Goal: Task Accomplishment & Management: Use online tool/utility

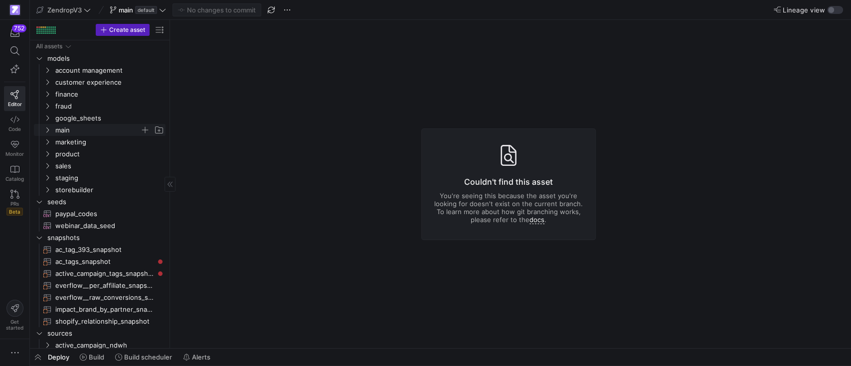
click at [48, 129] on icon "Press SPACE to select this row." at bounding box center [47, 130] width 2 height 5
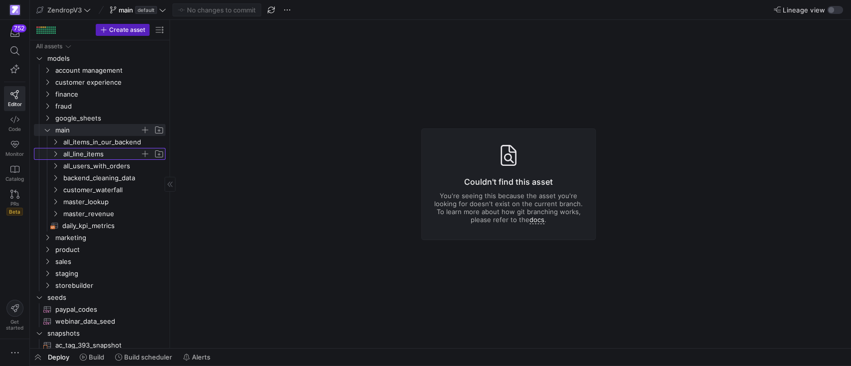
click at [57, 158] on y42-icon "Press SPACE to select this row." at bounding box center [55, 154] width 8 height 8
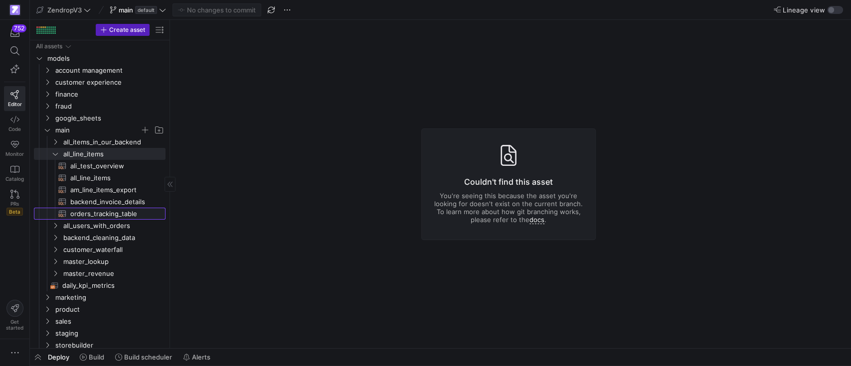
click at [101, 209] on span "orders_tracking_table​​​​​​​​​​" at bounding box center [112, 213] width 84 height 11
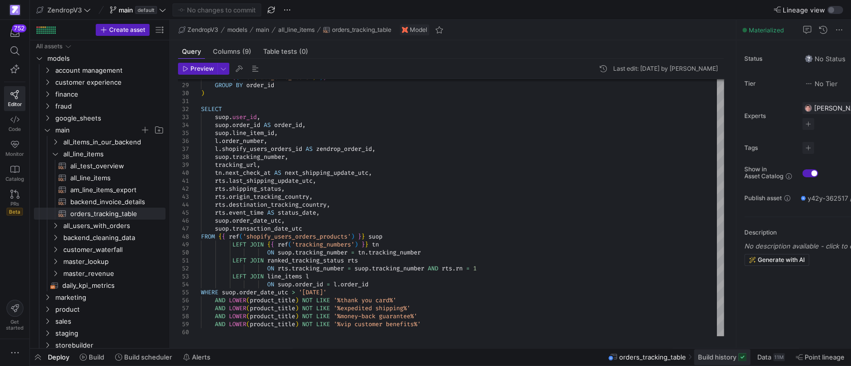
click at [712, 360] on span "Build history" at bounding box center [717, 357] width 38 height 8
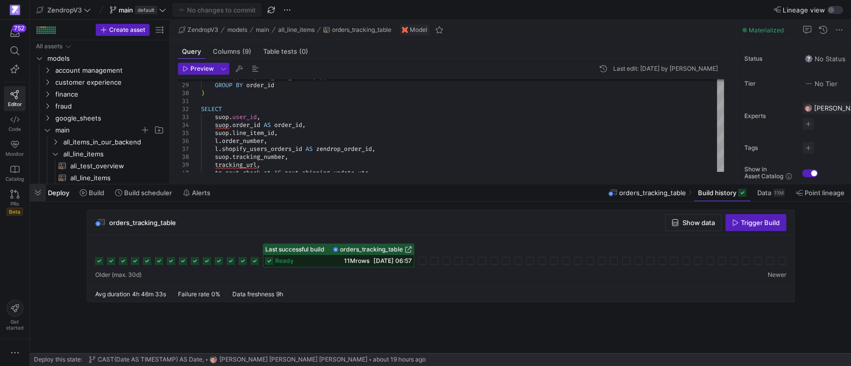
click at [37, 193] on span "button" at bounding box center [38, 192] width 16 height 17
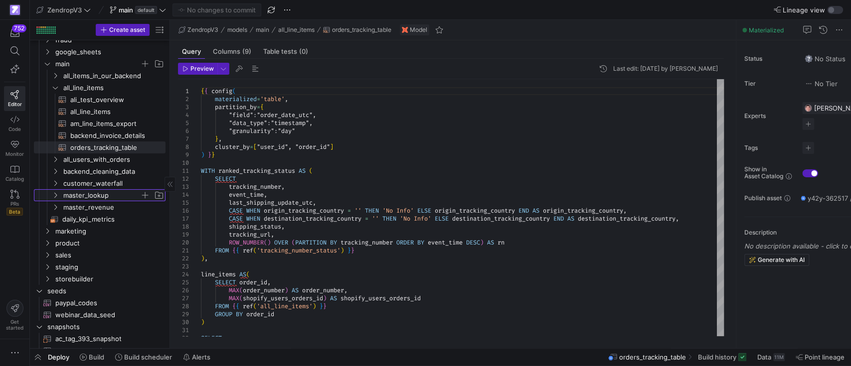
click at [86, 195] on span "master_lookup" at bounding box center [101, 195] width 77 height 11
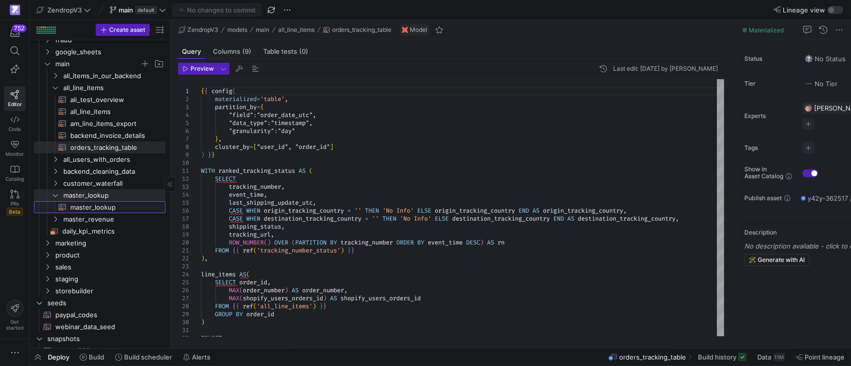
click at [87, 209] on span "master_lookup​​​​​​​​​​" at bounding box center [112, 207] width 84 height 11
type textarea "{{ config( materialized='table', partition_by={ "field": "sign_up_date_utc", "d…"
